Goal: Check status: Check status

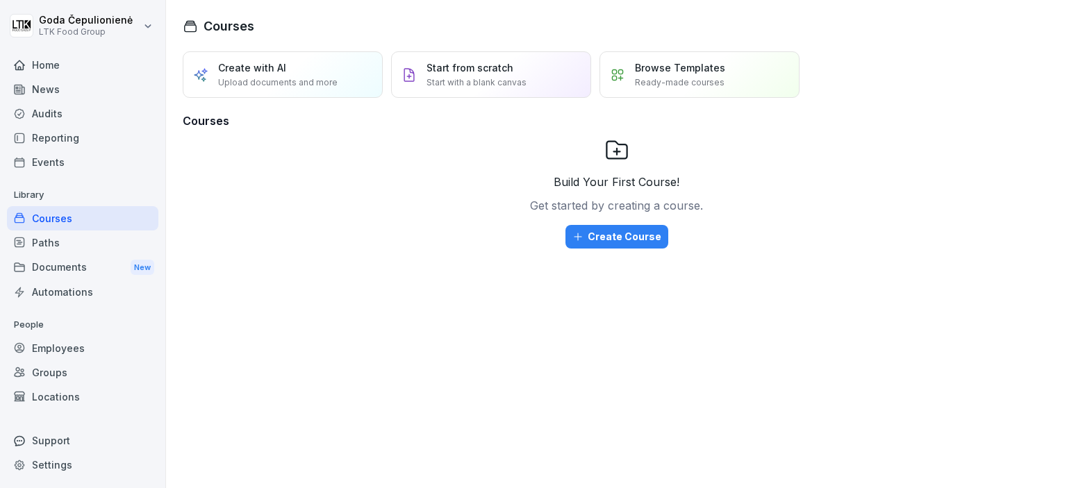
click at [76, 336] on div "Employees" at bounding box center [82, 348] width 151 height 24
click at [72, 347] on div "Employees" at bounding box center [82, 348] width 151 height 24
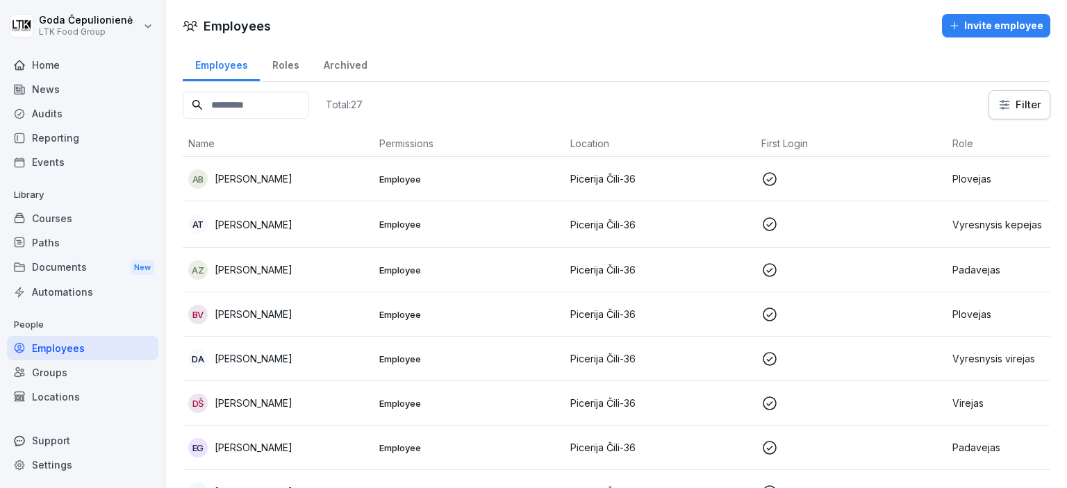
scroll to position [185, 0]
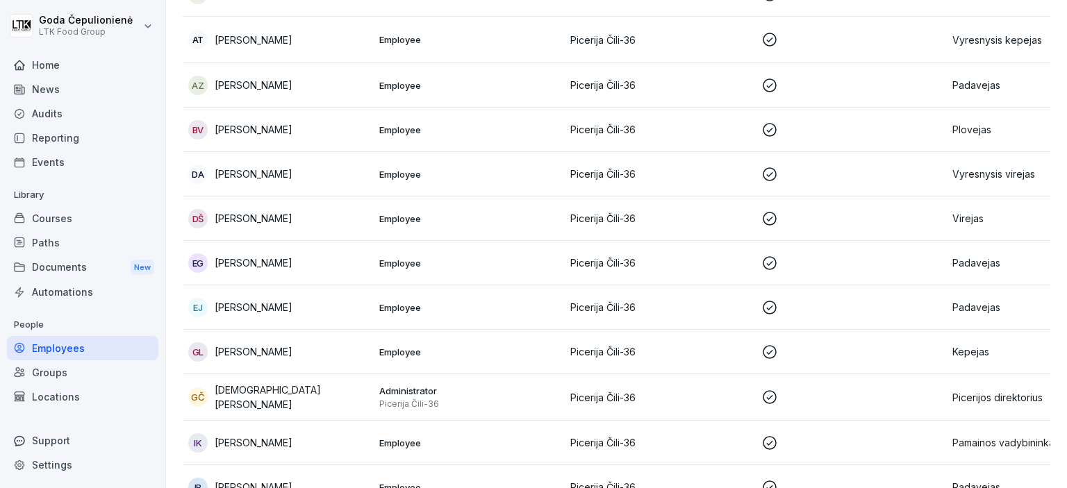
click at [285, 258] on div "EG [PERSON_NAME]" at bounding box center [278, 263] width 180 height 19
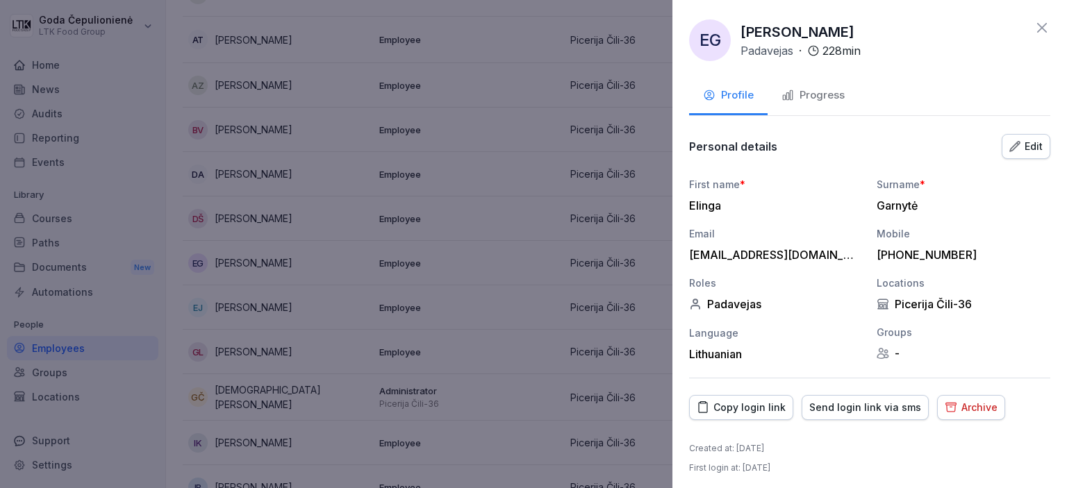
click at [824, 88] on div "Progress" at bounding box center [813, 96] width 63 height 16
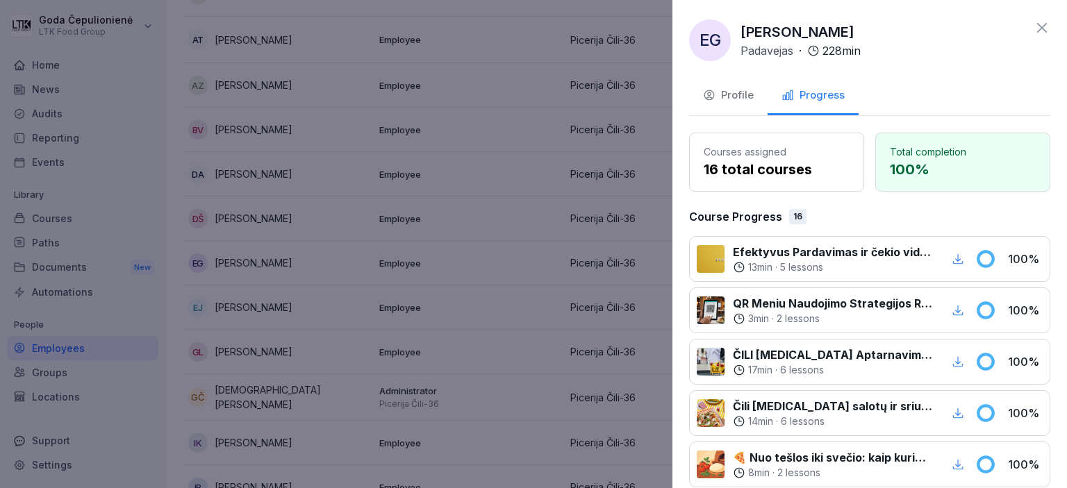
click at [314, 254] on div at bounding box center [533, 244] width 1067 height 488
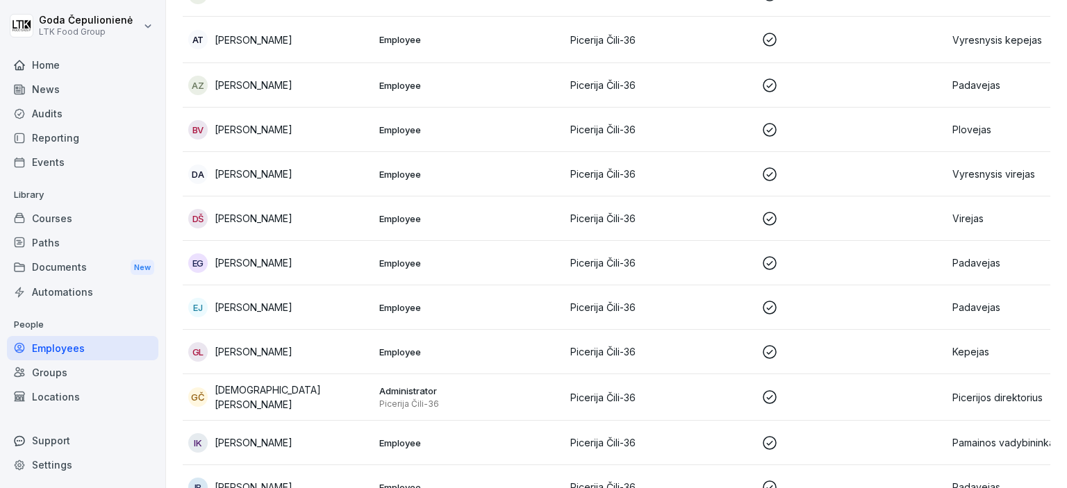
click at [283, 302] on p "[PERSON_NAME]" at bounding box center [254, 307] width 78 height 15
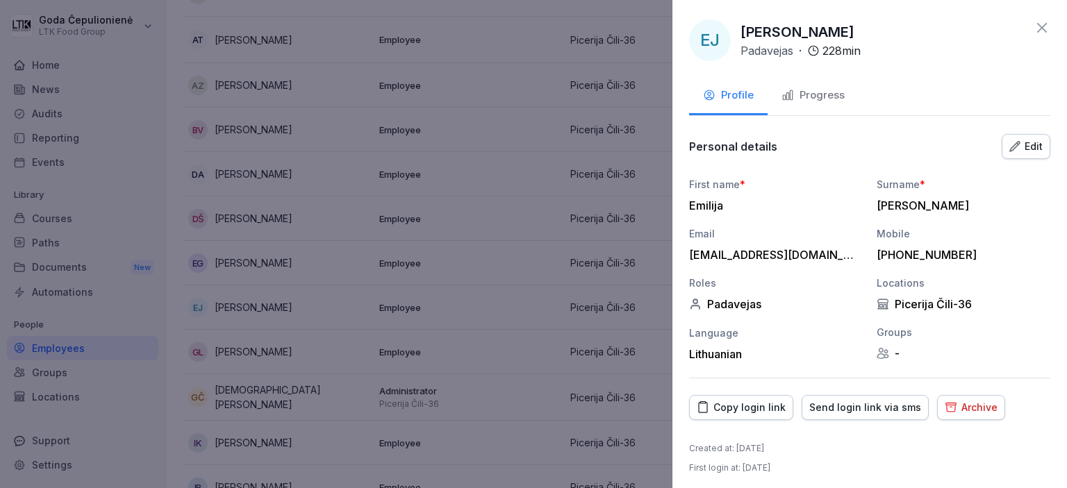
click at [801, 94] on div "Progress" at bounding box center [813, 96] width 63 height 16
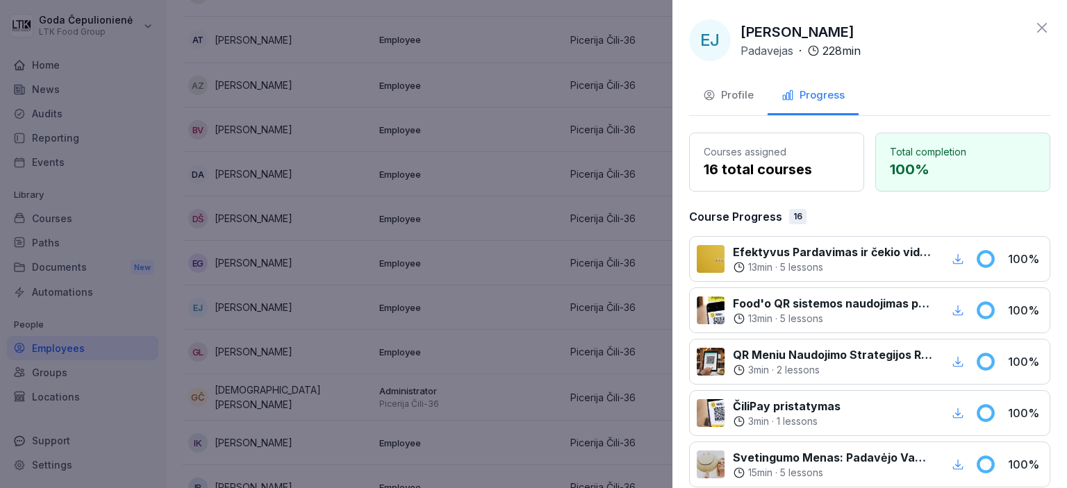
click at [443, 219] on div at bounding box center [533, 244] width 1067 height 488
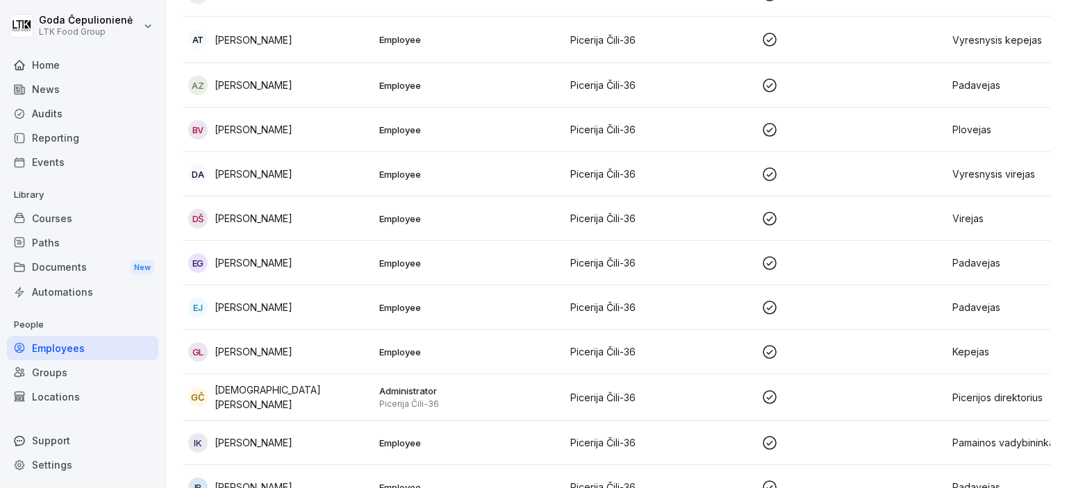
click at [288, 254] on div "EG [PERSON_NAME]" at bounding box center [278, 263] width 180 height 19
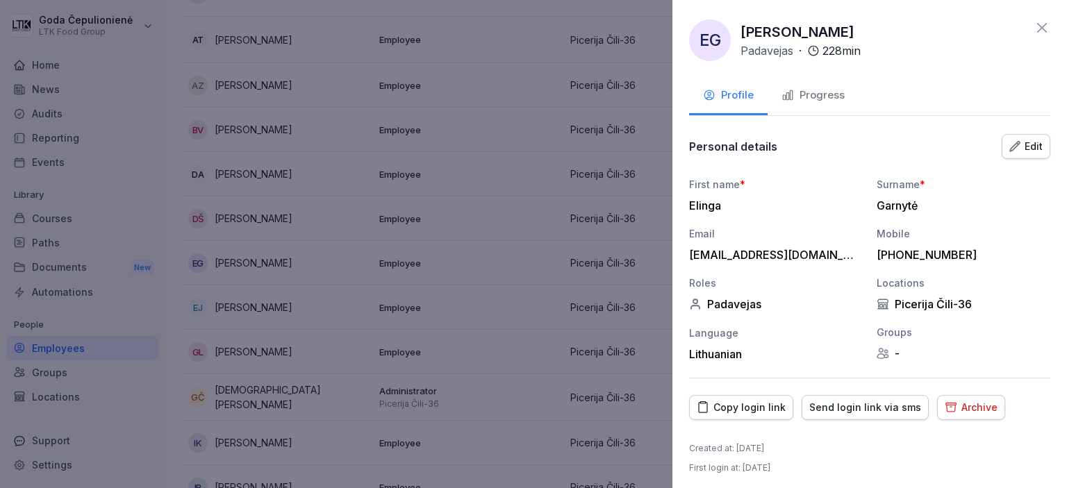
click at [810, 102] on div "Progress" at bounding box center [813, 96] width 63 height 16
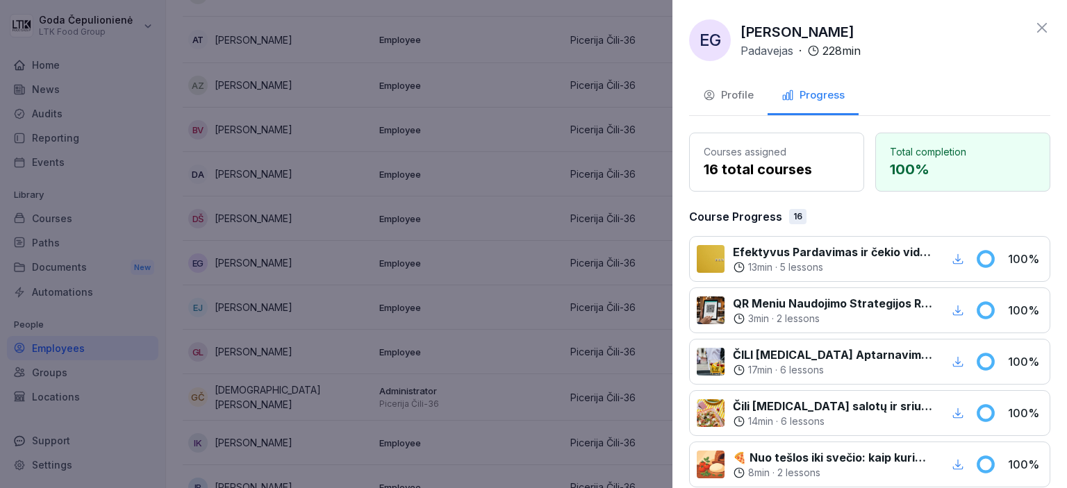
click at [315, 270] on div at bounding box center [533, 244] width 1067 height 488
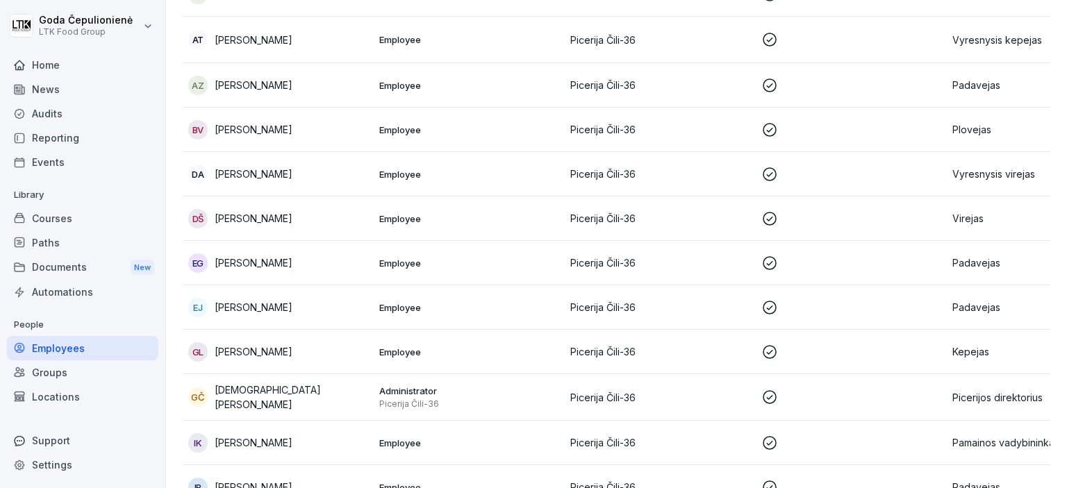
click at [270, 302] on p "[PERSON_NAME]" at bounding box center [254, 307] width 78 height 15
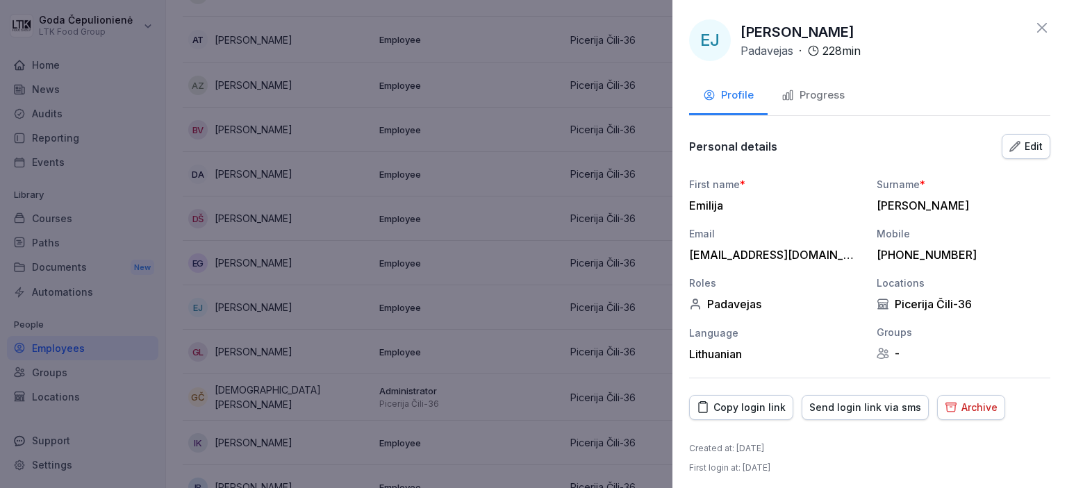
click at [811, 91] on div "Progress" at bounding box center [813, 96] width 63 height 16
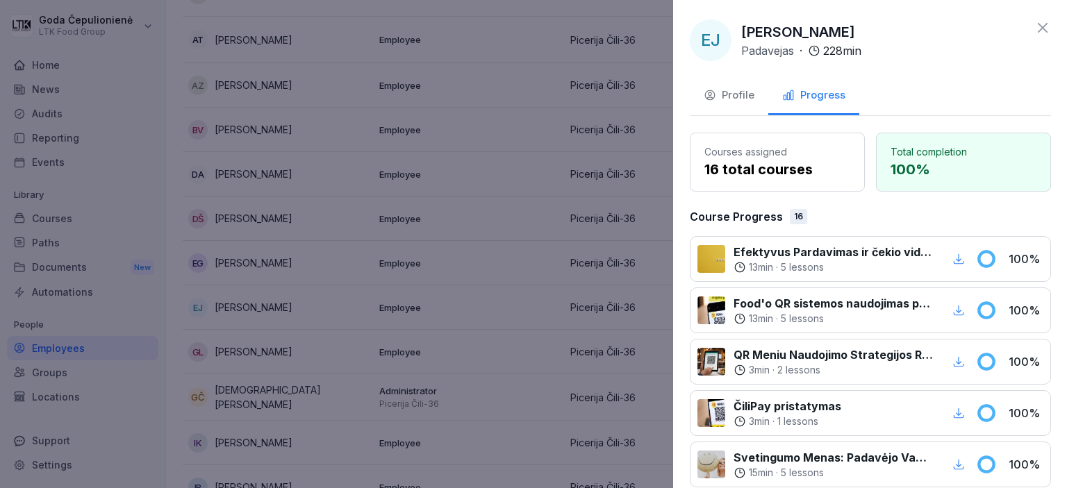
click at [269, 246] on div at bounding box center [533, 244] width 1067 height 488
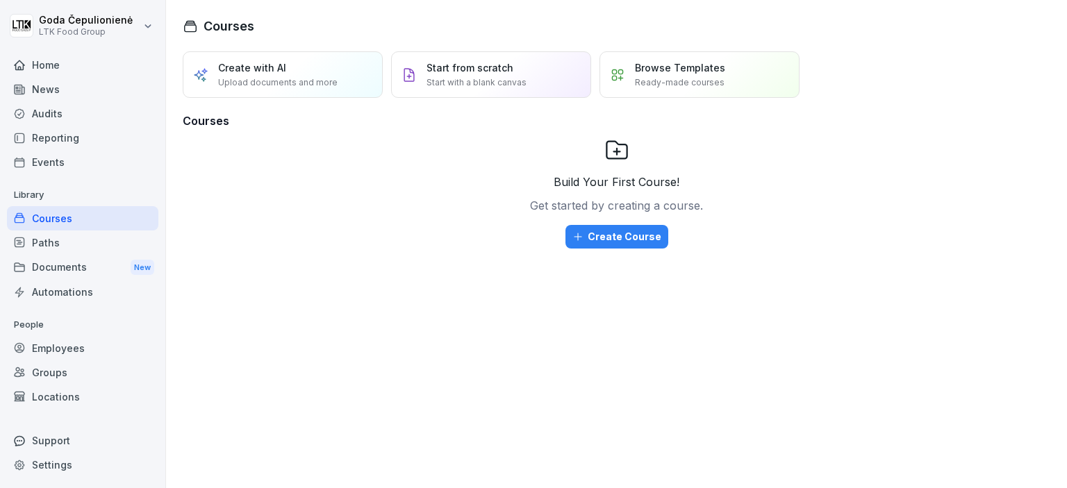
click at [836, 267] on div "Build Your First Course! Get started by creating a course. Create Course" at bounding box center [617, 235] width 868 height 195
click at [885, 158] on div "Build Your First Course! Get started by creating a course. Create Course" at bounding box center [617, 235] width 868 height 195
click at [111, 345] on div "Employees" at bounding box center [82, 348] width 151 height 24
